Goal: Information Seeking & Learning: Learn about a topic

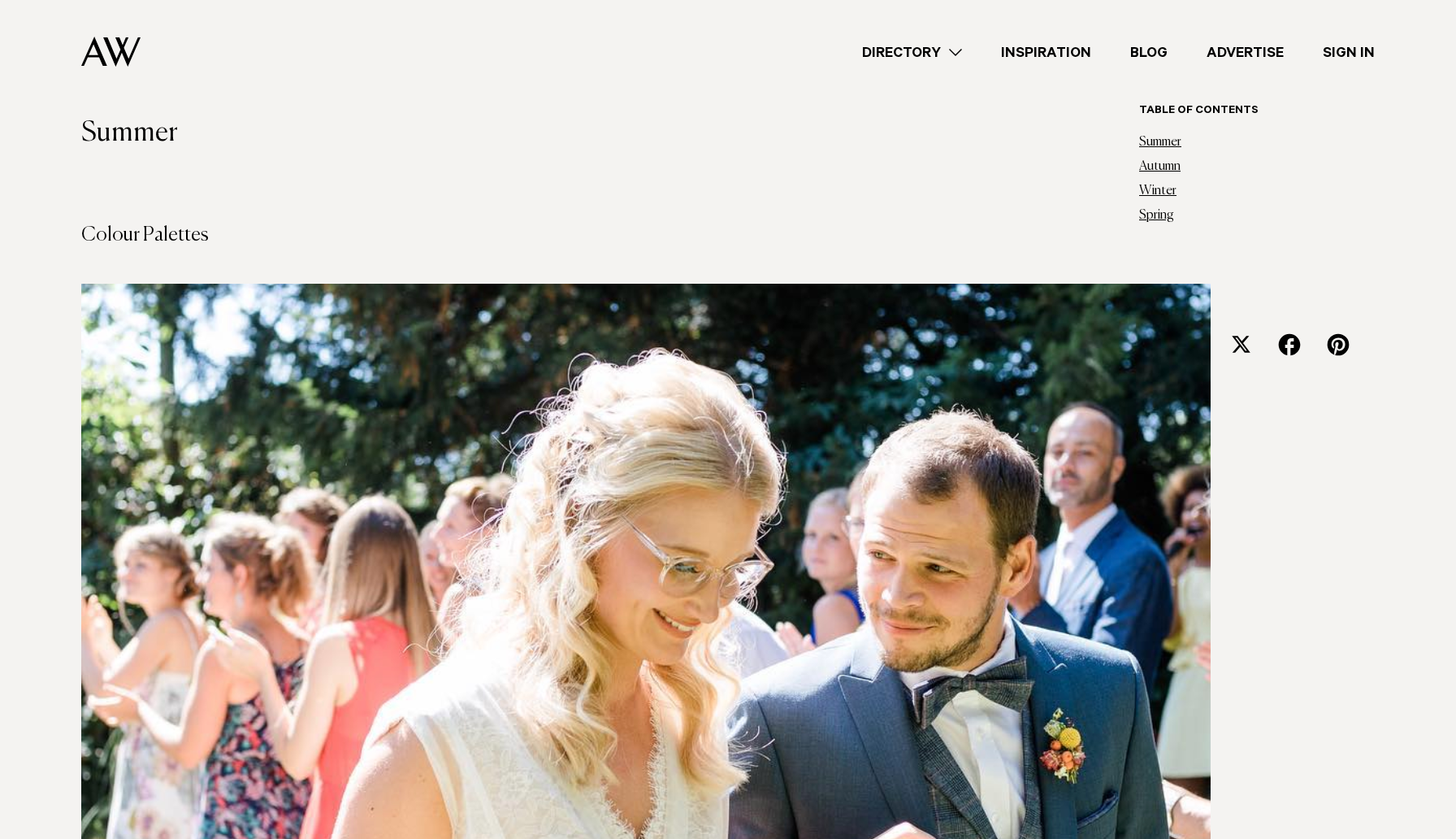
scroll to position [538, 0]
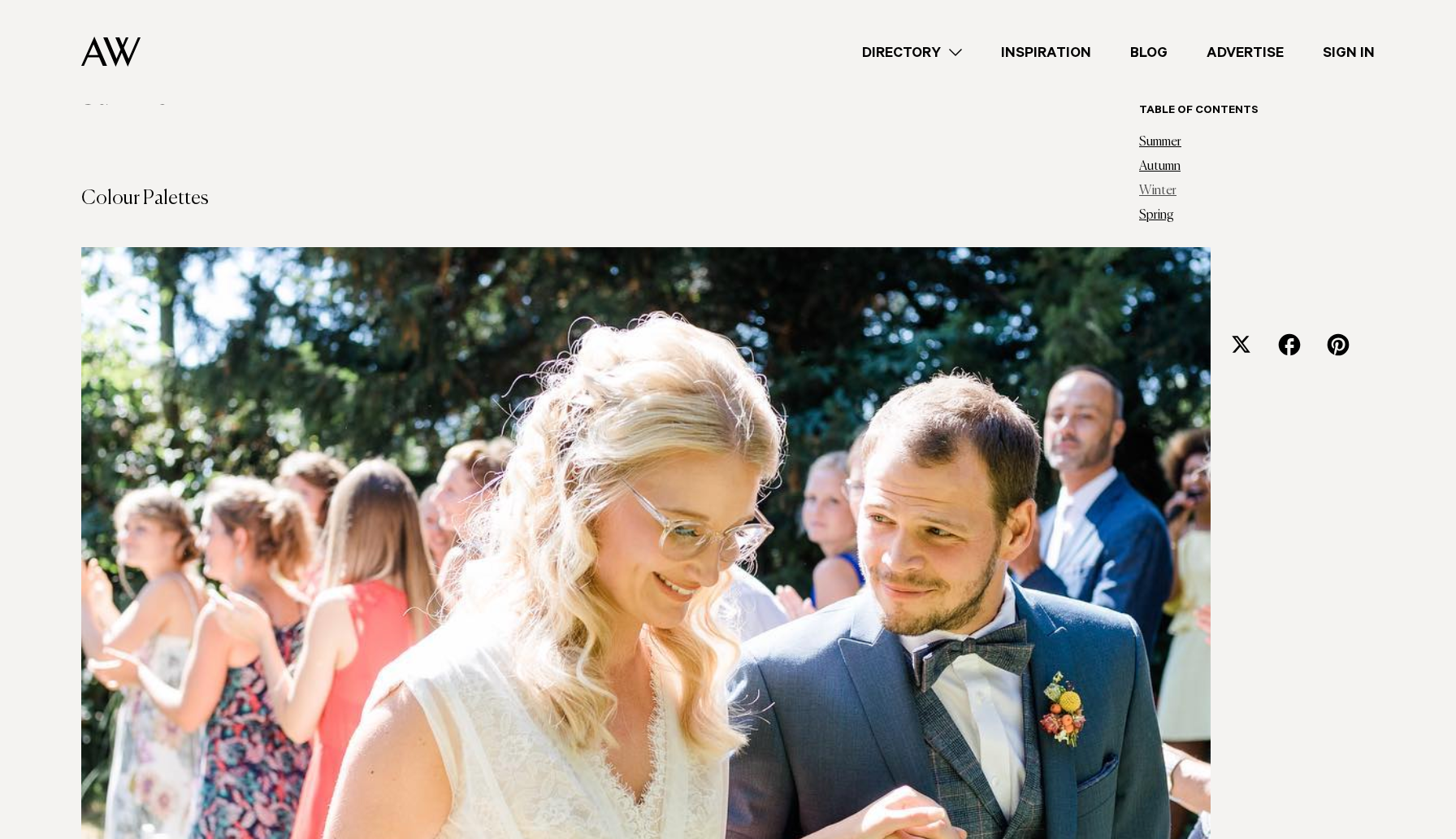
click at [1165, 188] on link "Winter" at bounding box center [1158, 191] width 38 height 13
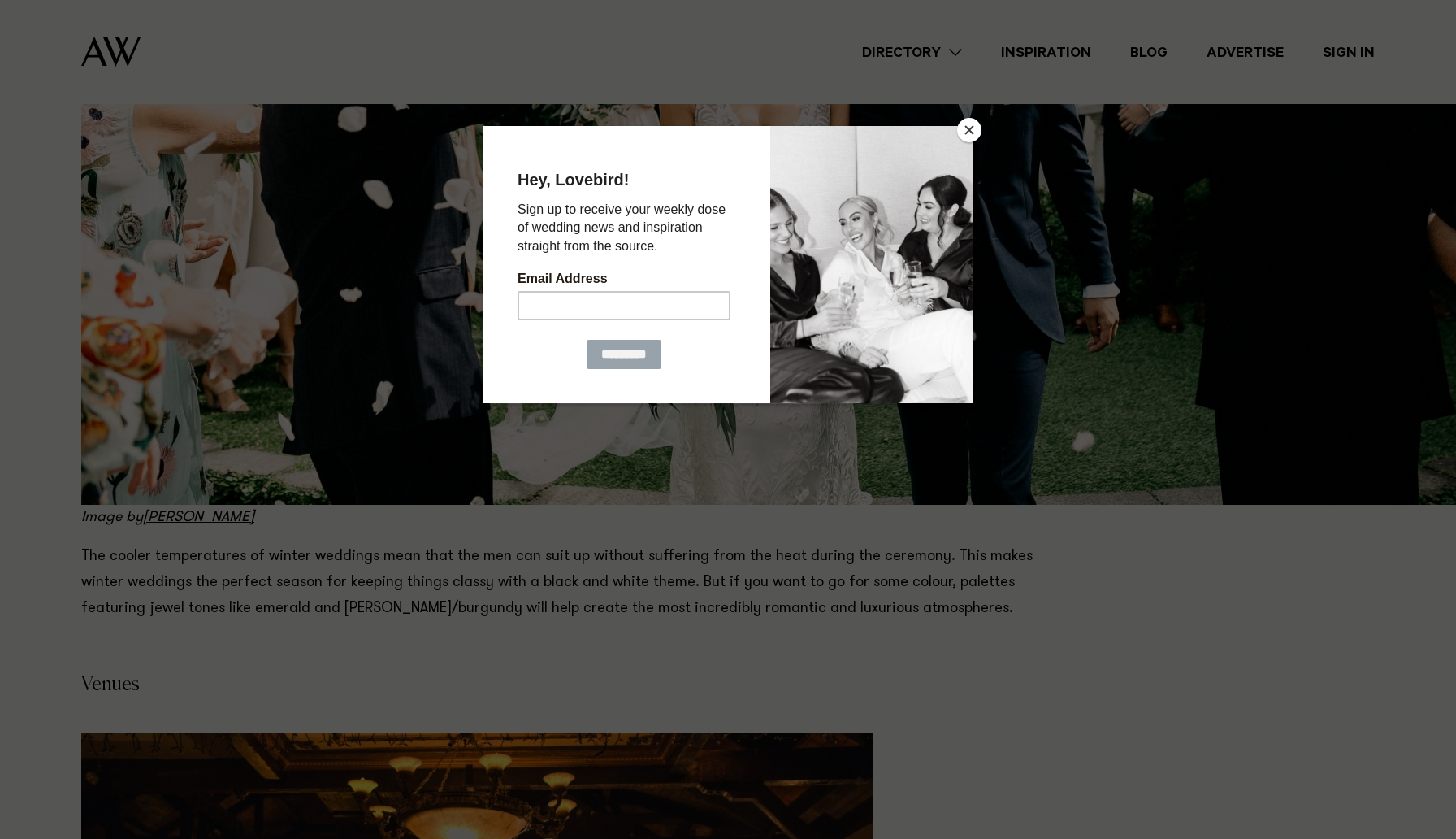
scroll to position [19104, 0]
click at [973, 135] on button "Close" at bounding box center [969, 130] width 24 height 24
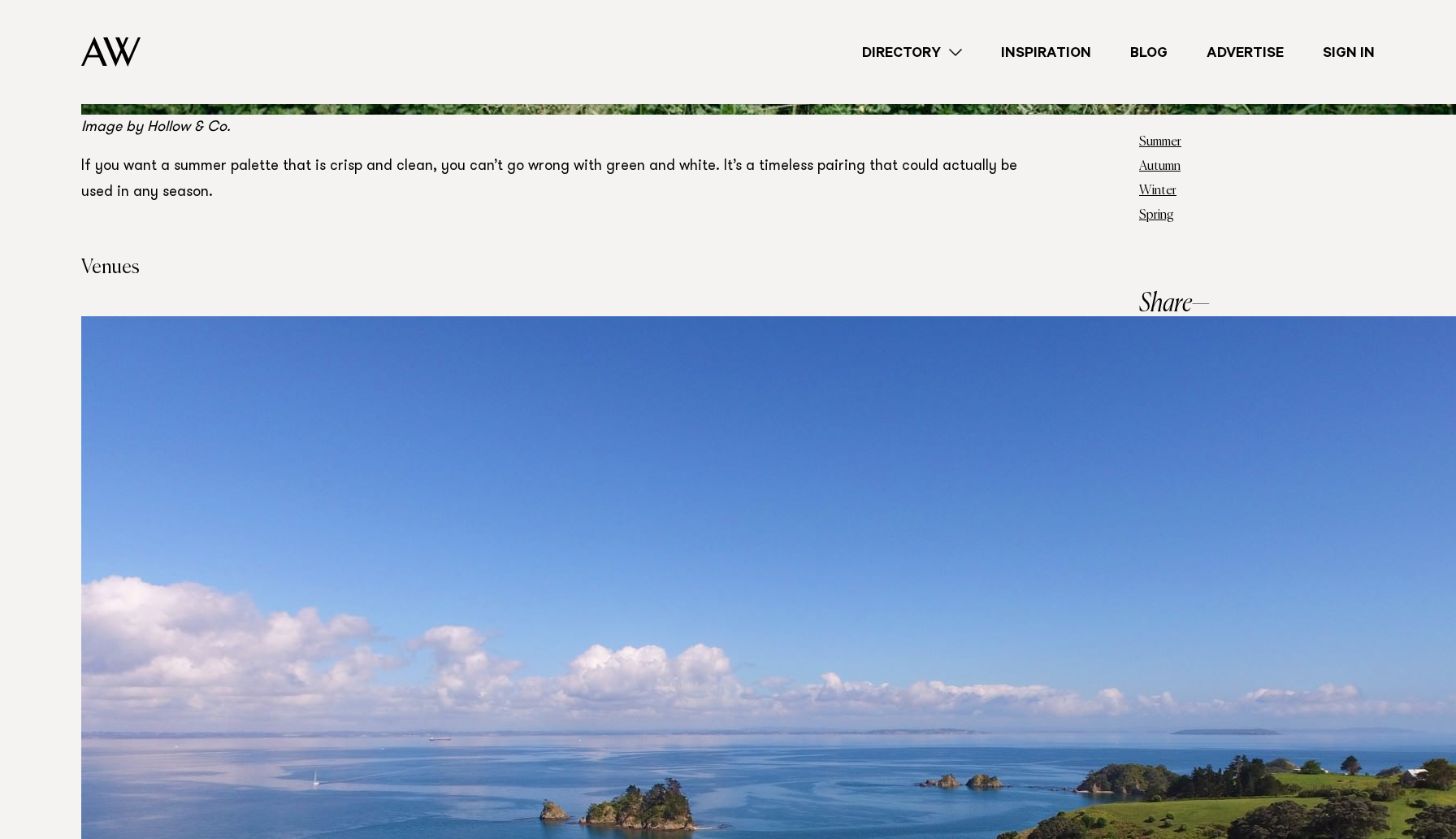
scroll to position [3945, 0]
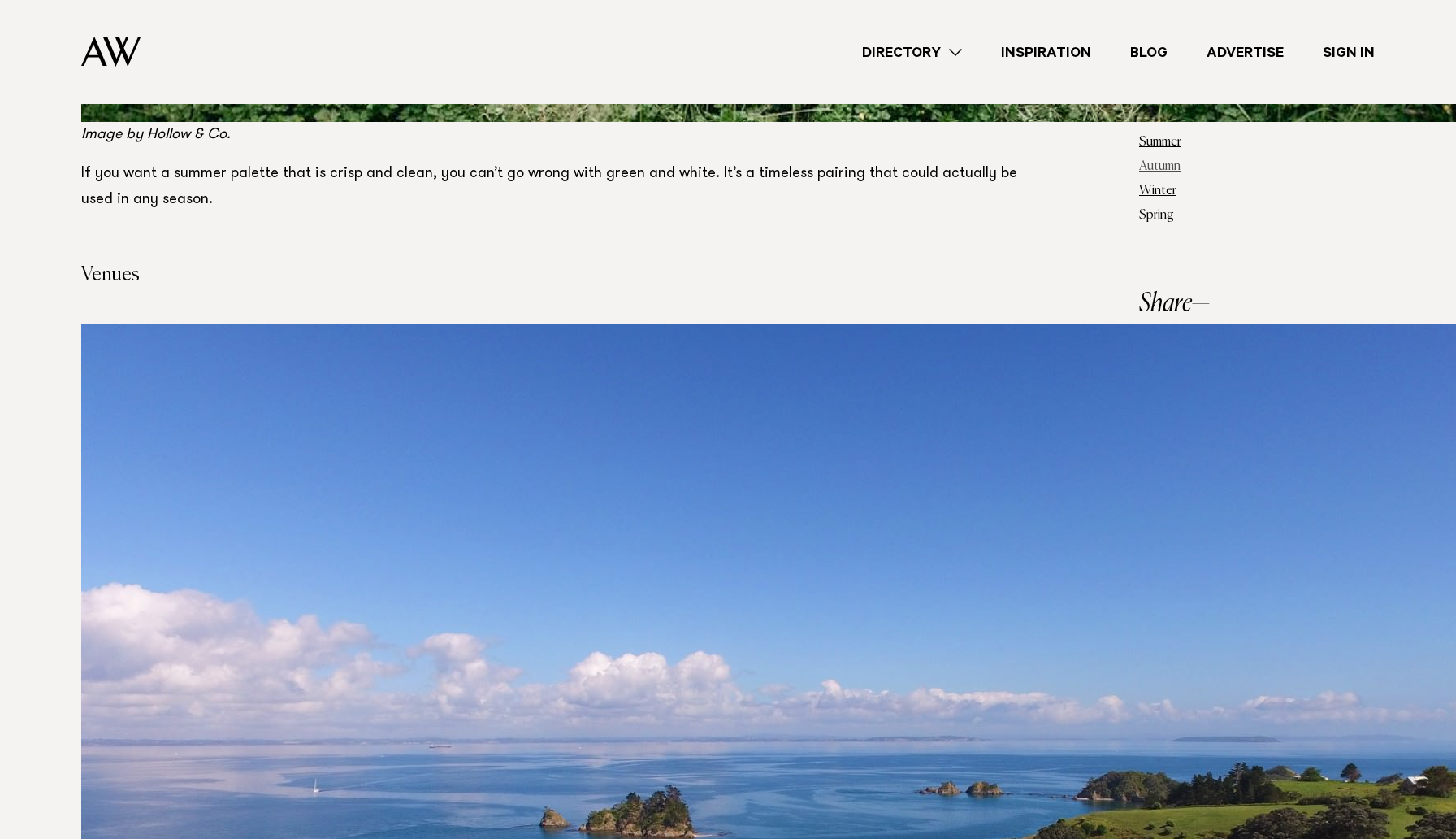
click at [1159, 162] on link "Autumn" at bounding box center [1160, 167] width 42 height 13
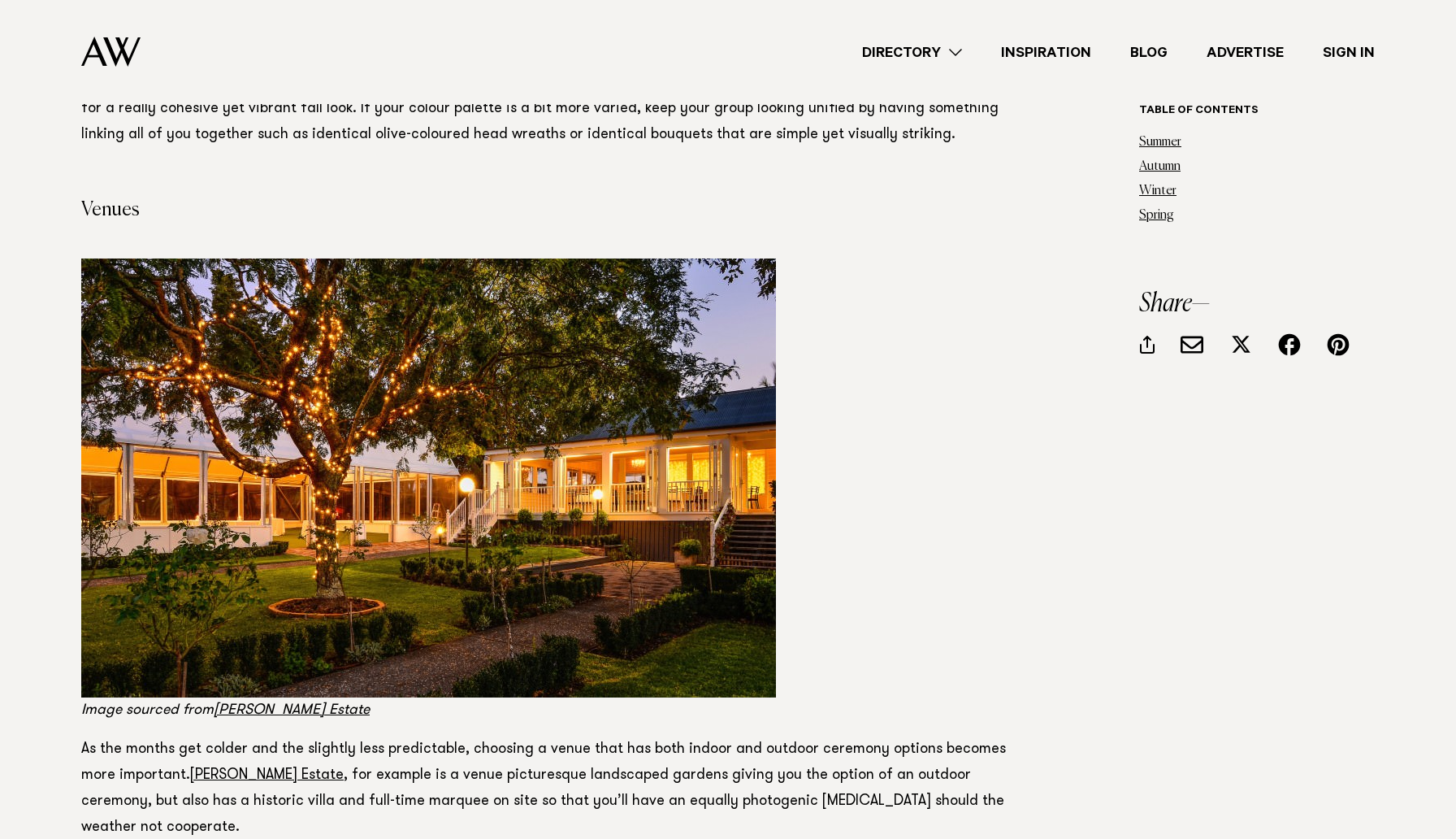
scroll to position [12680, 0]
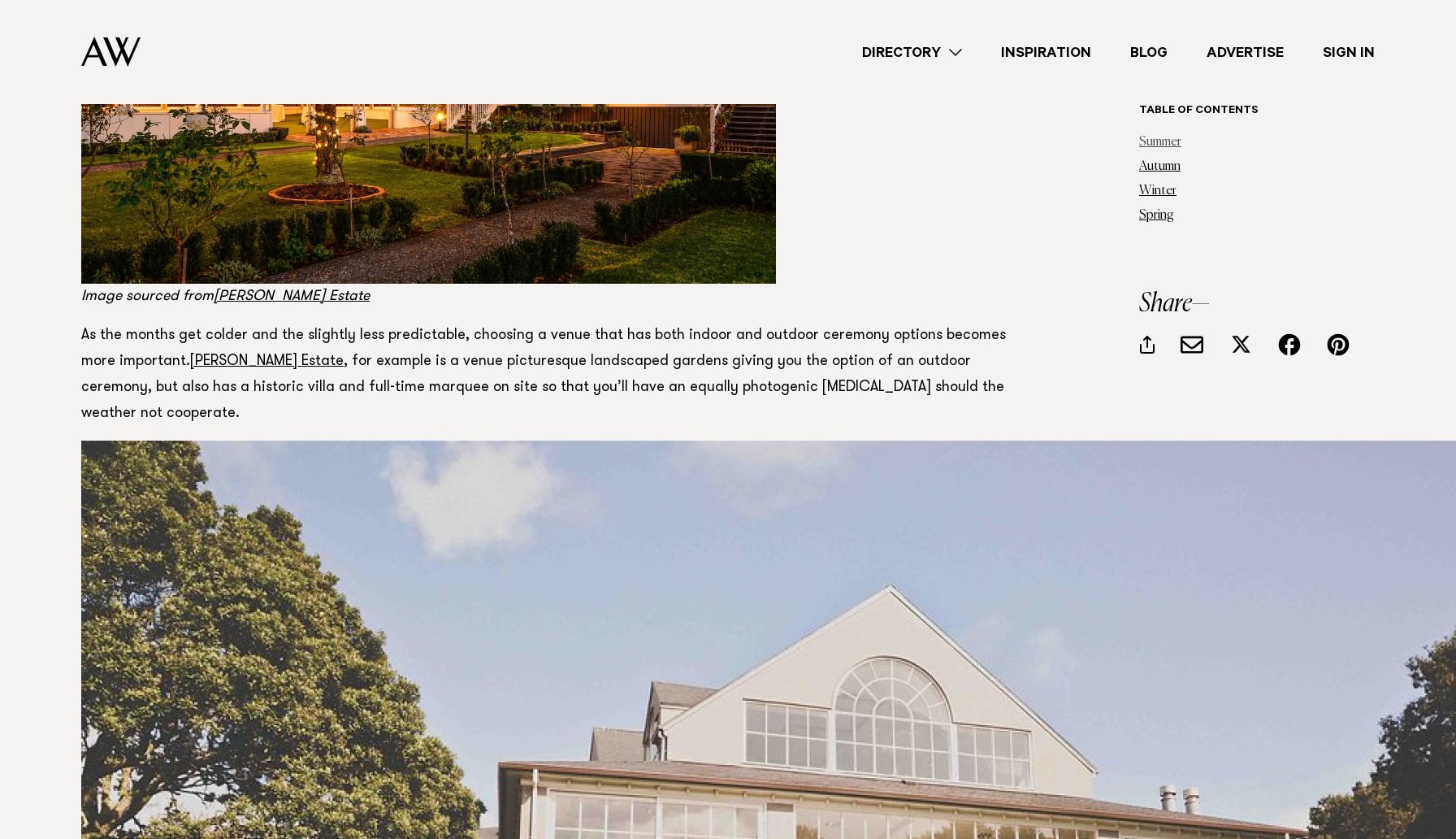
click at [1165, 136] on link "Summer" at bounding box center [1160, 142] width 42 height 13
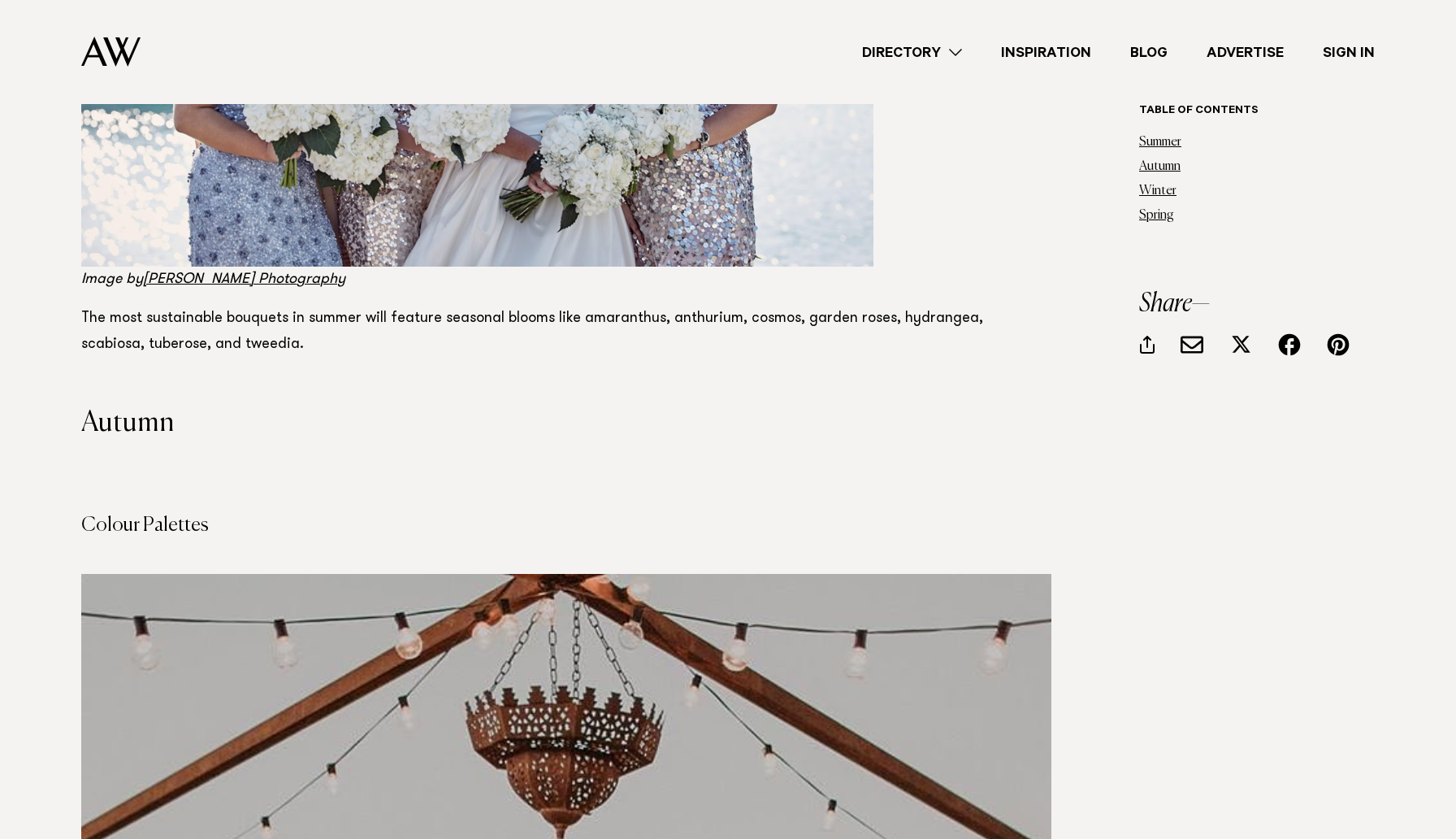
scroll to position [10143, 0]
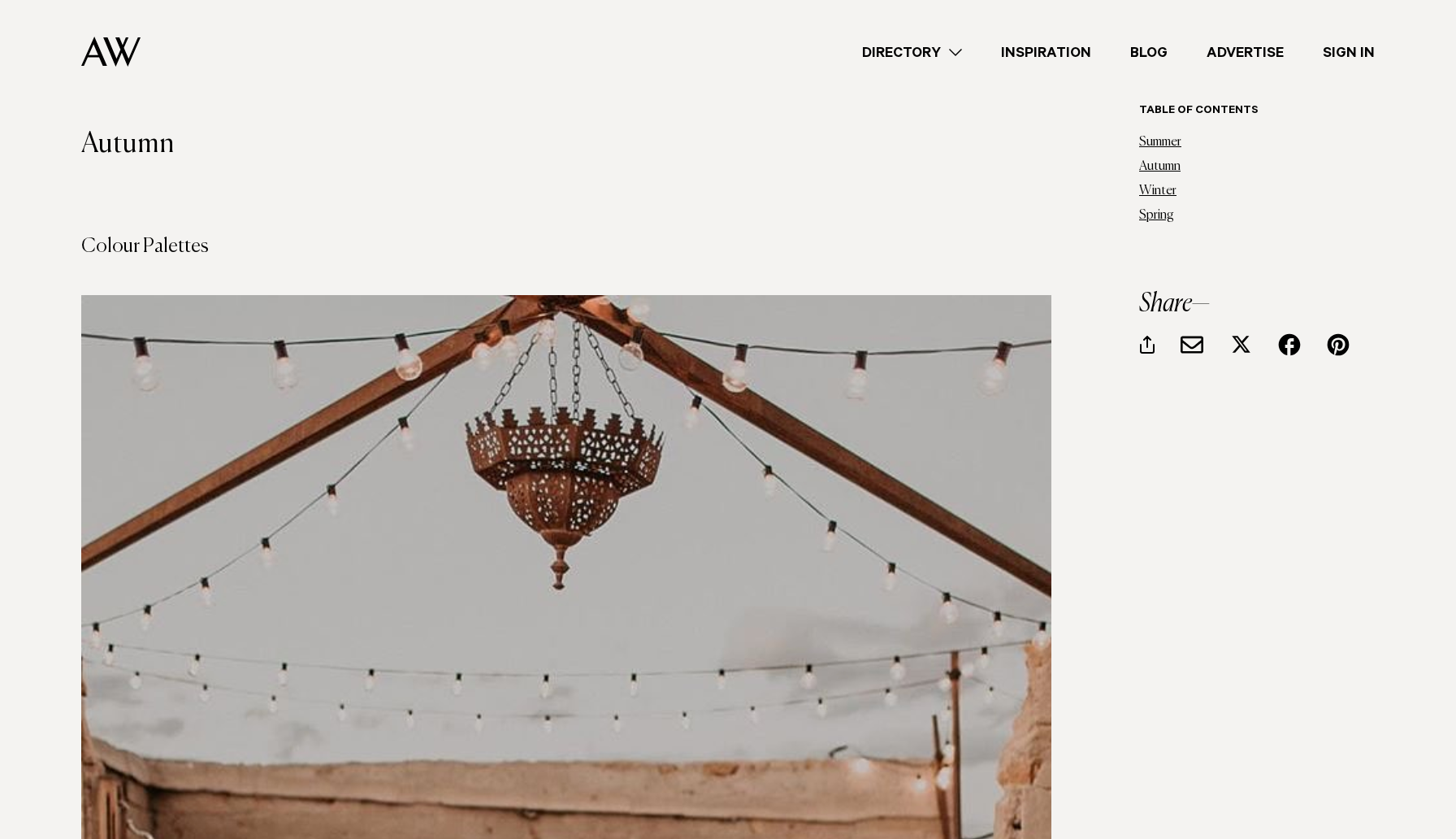
scroll to position [10177, 0]
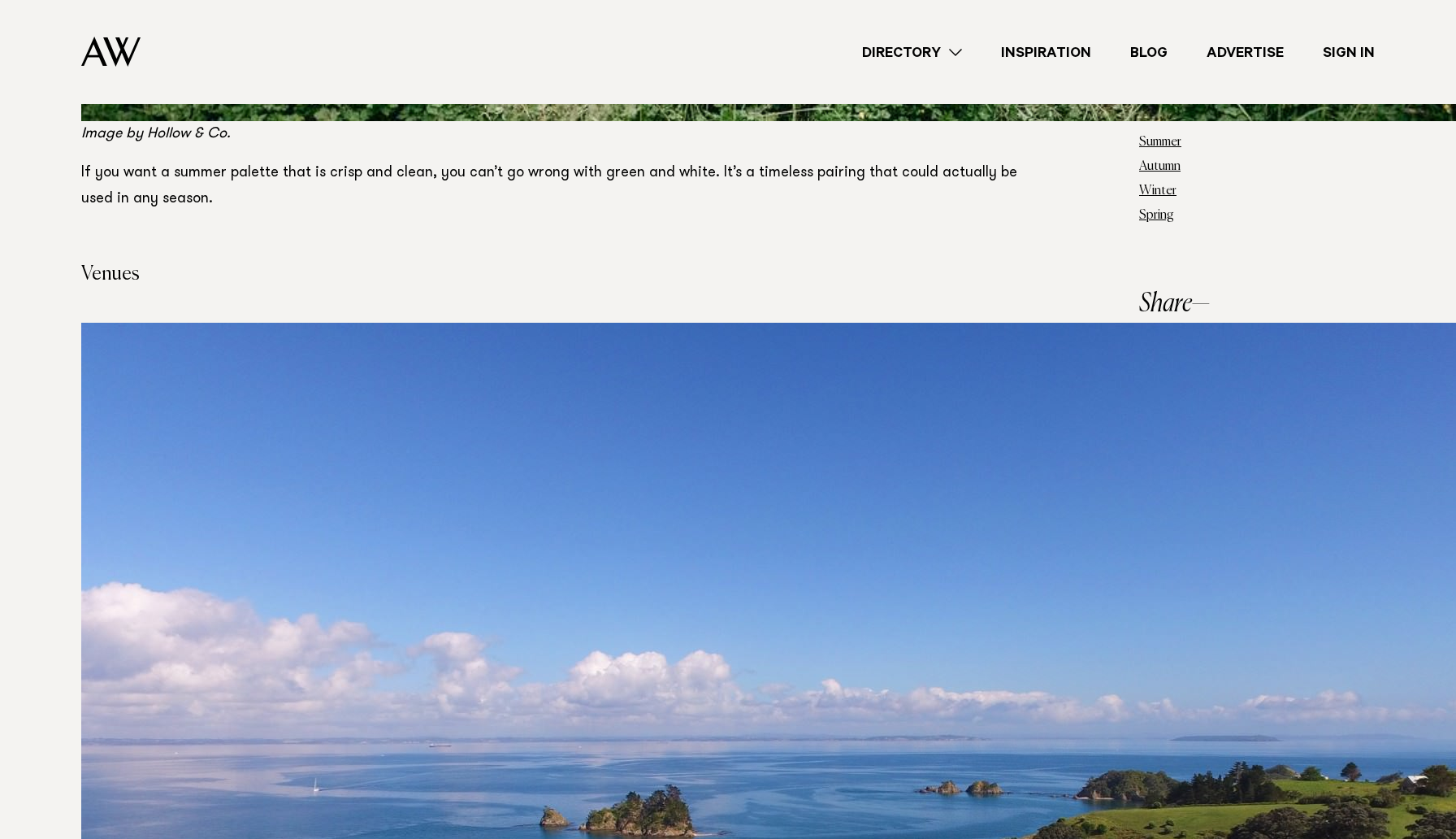
scroll to position [3945, 0]
